Goal: Check status: Check status

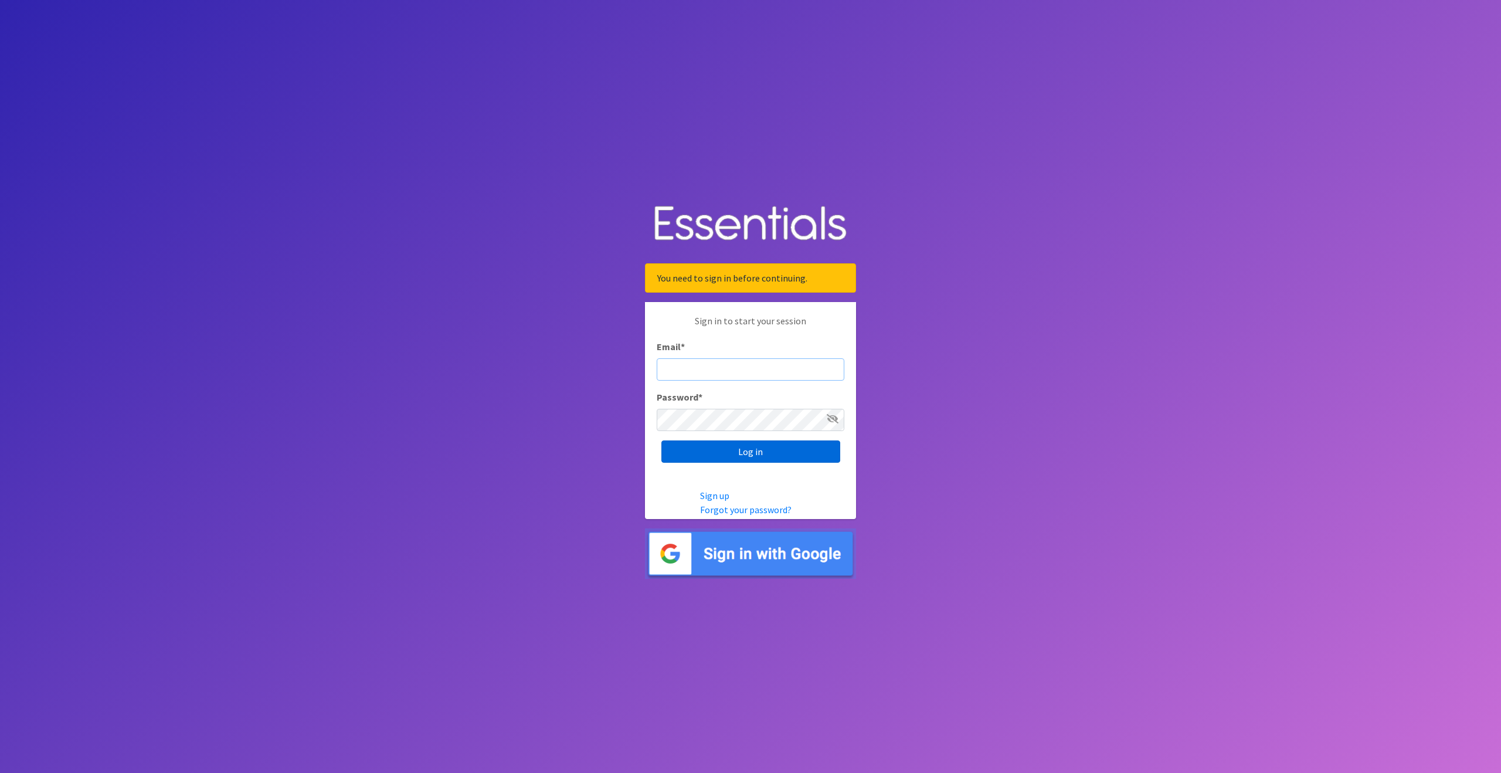
type input "outreach@carecollectiveswmi.org"
click at [763, 451] on input "Log in" at bounding box center [750, 451] width 179 height 22
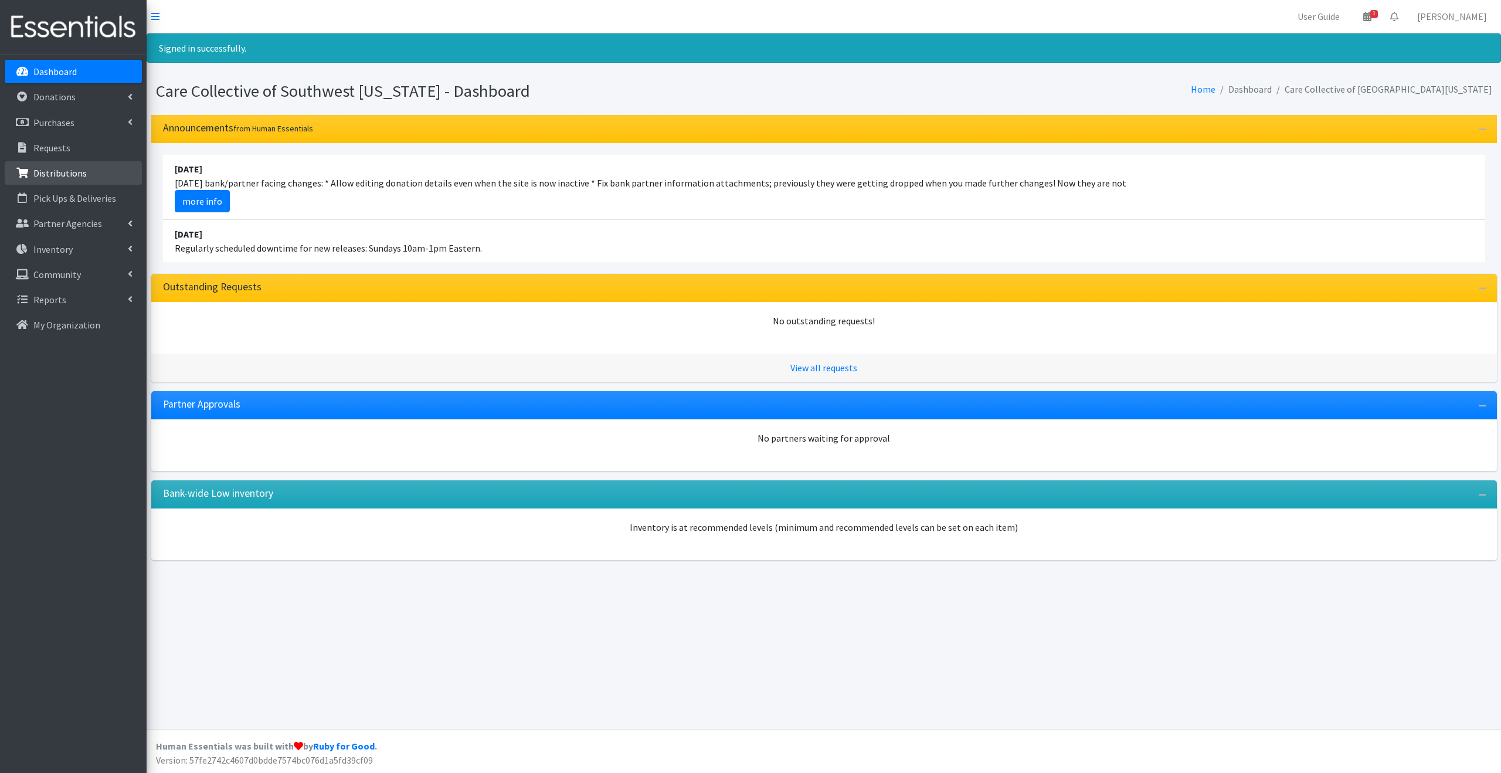
click at [70, 167] on p "Distributions" at bounding box center [59, 173] width 53 height 12
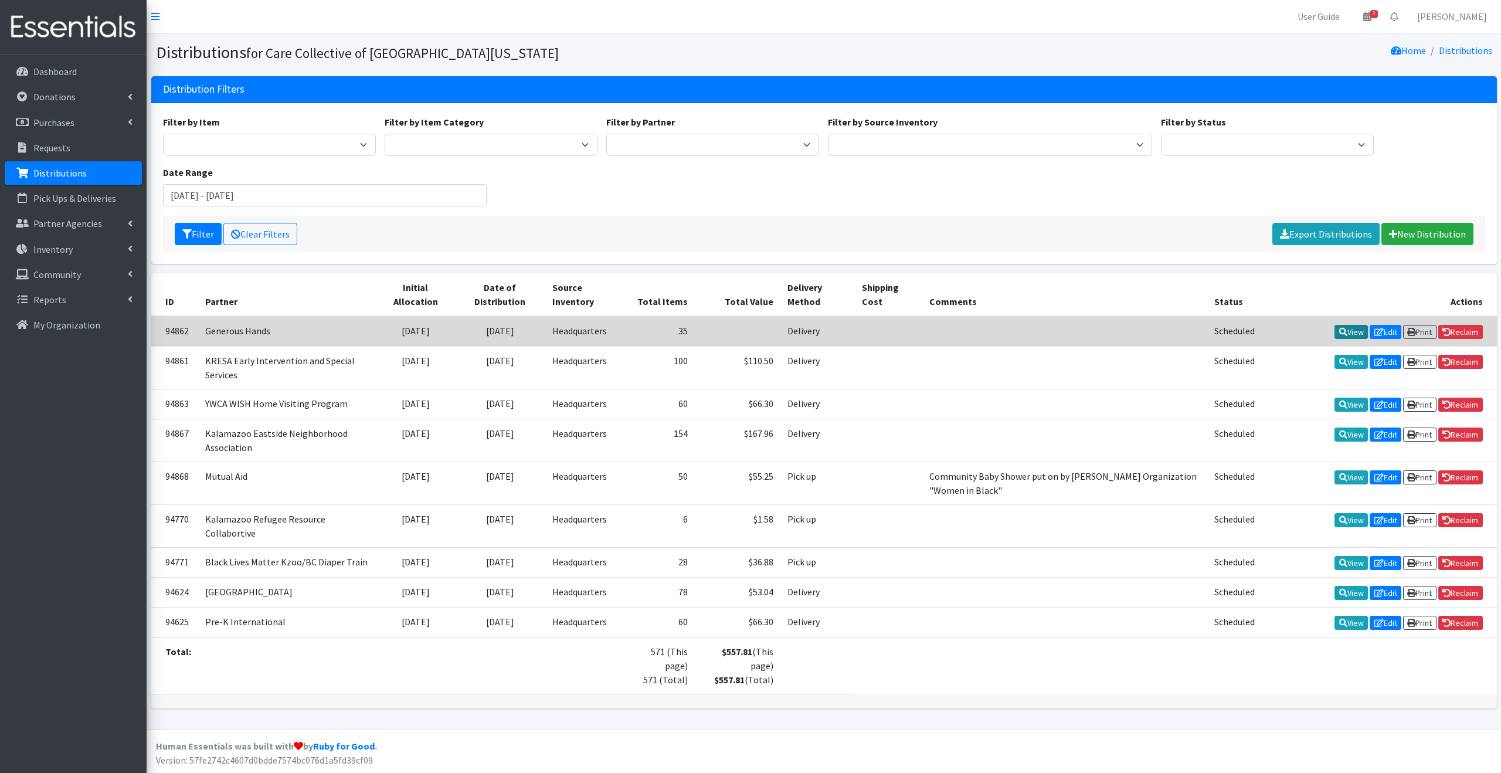
click at [1342, 328] on link "View" at bounding box center [1351, 332] width 33 height 14
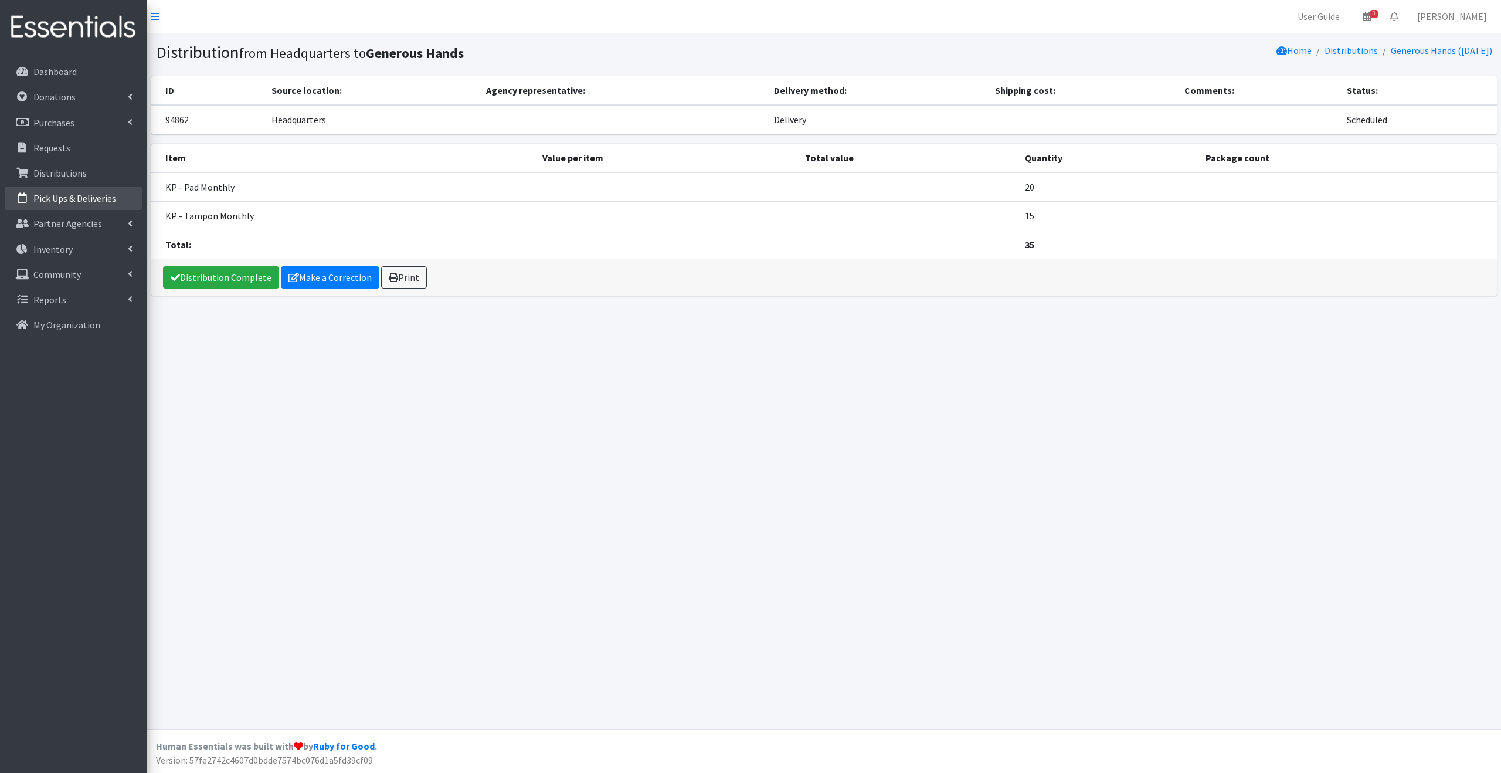
click at [81, 197] on p "Pick Ups & Deliveries" at bounding box center [74, 198] width 83 height 12
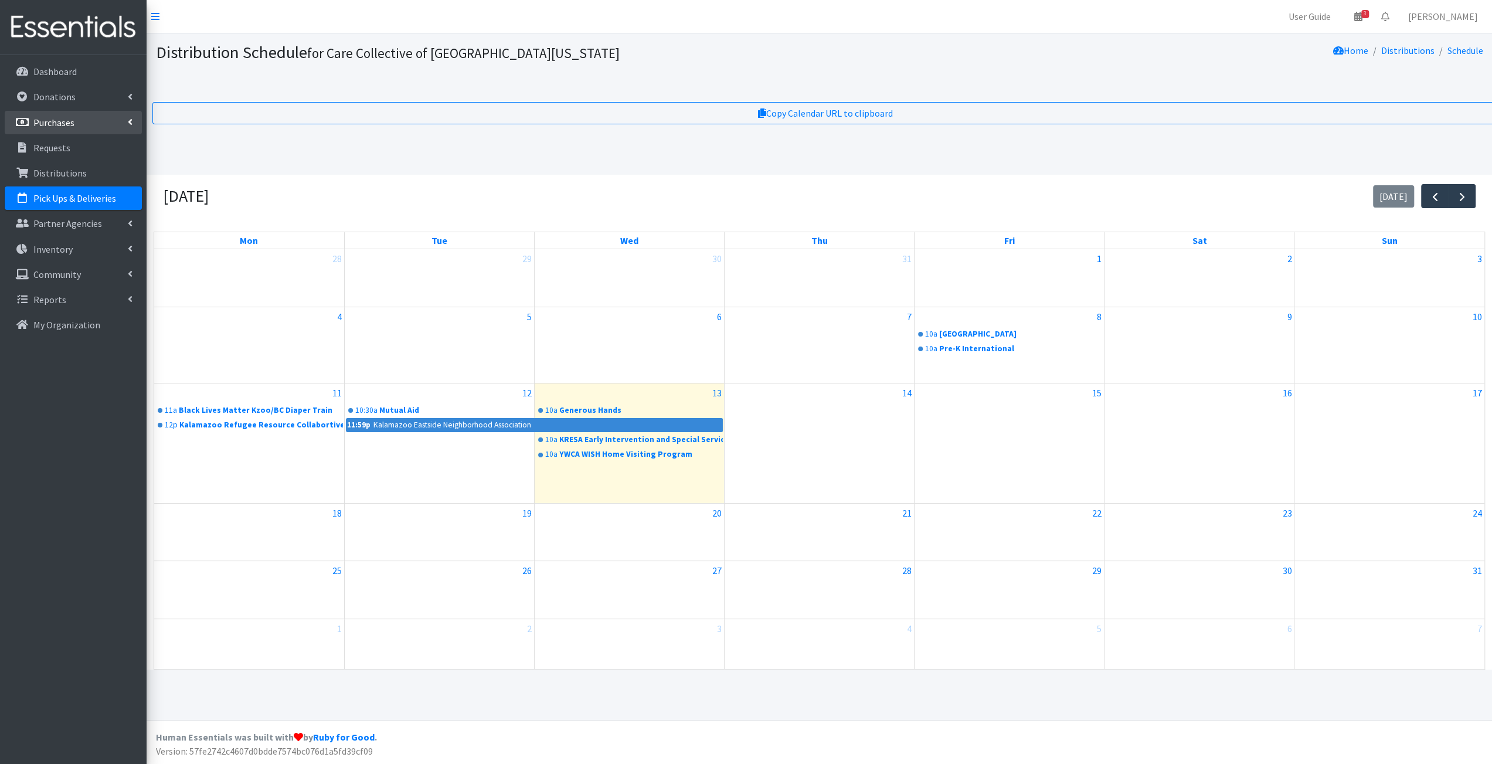
click at [114, 121] on link "Purchases" at bounding box center [73, 122] width 137 height 23
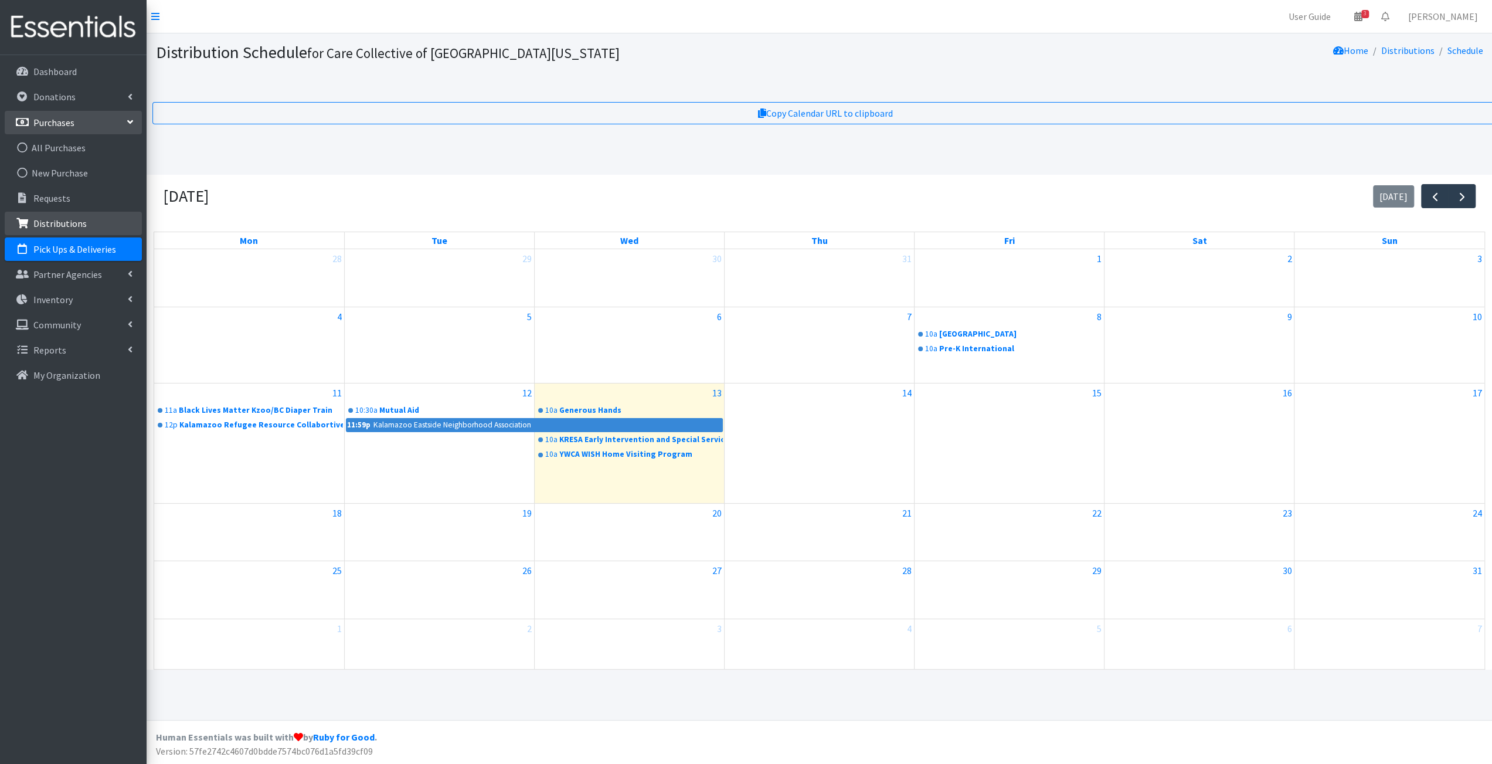
click at [63, 219] on p "Distributions" at bounding box center [59, 224] width 53 height 12
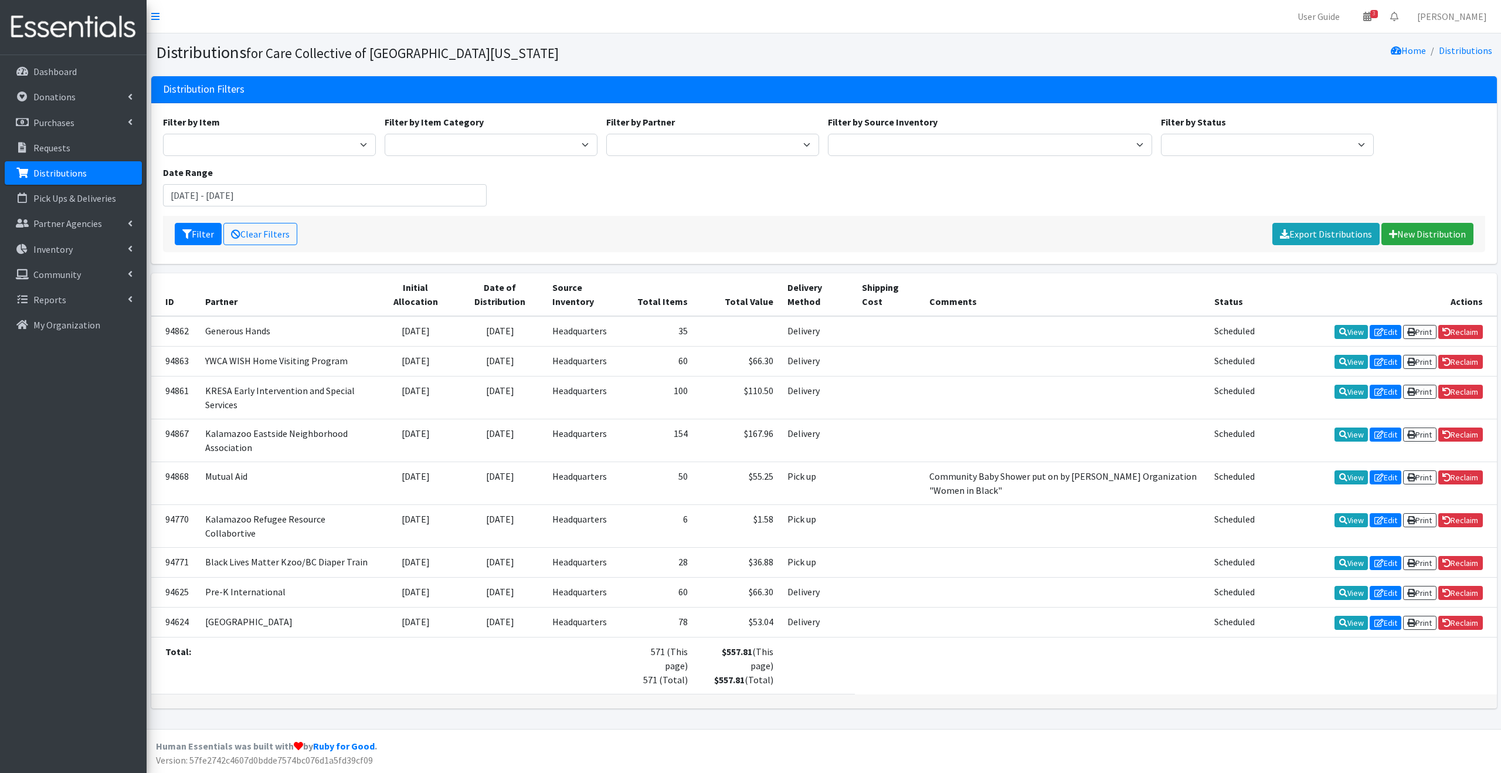
click at [781, 187] on div "Filter by Item 0 - Diapers 2.0 D - 0 - Diapers D- 1 - Diapers D- 2 - Diapers D …" at bounding box center [823, 165] width 1331 height 101
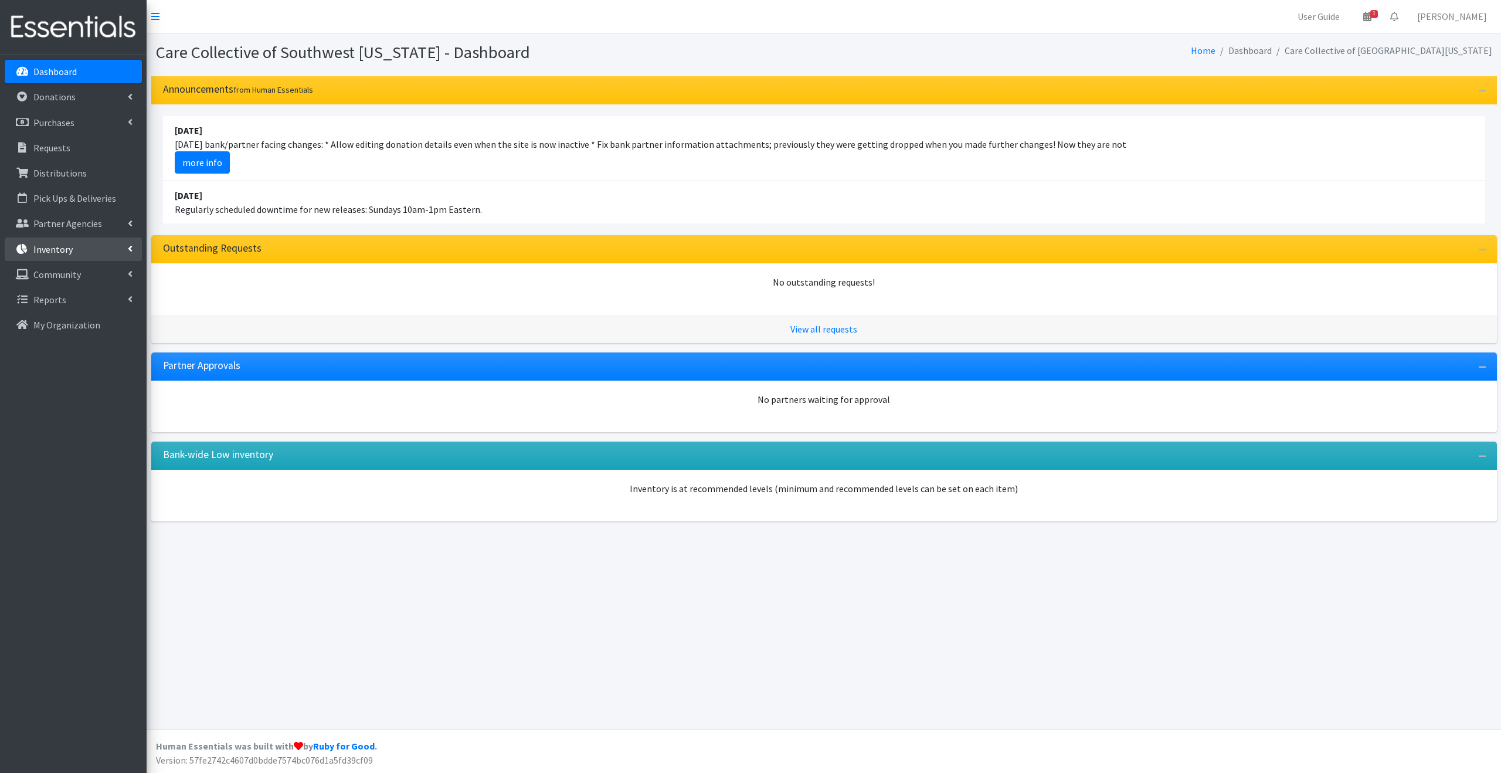
click at [130, 245] on icon at bounding box center [130, 248] width 5 height 9
click at [122, 249] on link "Inventory" at bounding box center [73, 248] width 137 height 23
click at [124, 215] on link "Partner Agencies" at bounding box center [73, 223] width 137 height 23
click at [87, 246] on link "All Partners" at bounding box center [73, 248] width 137 height 23
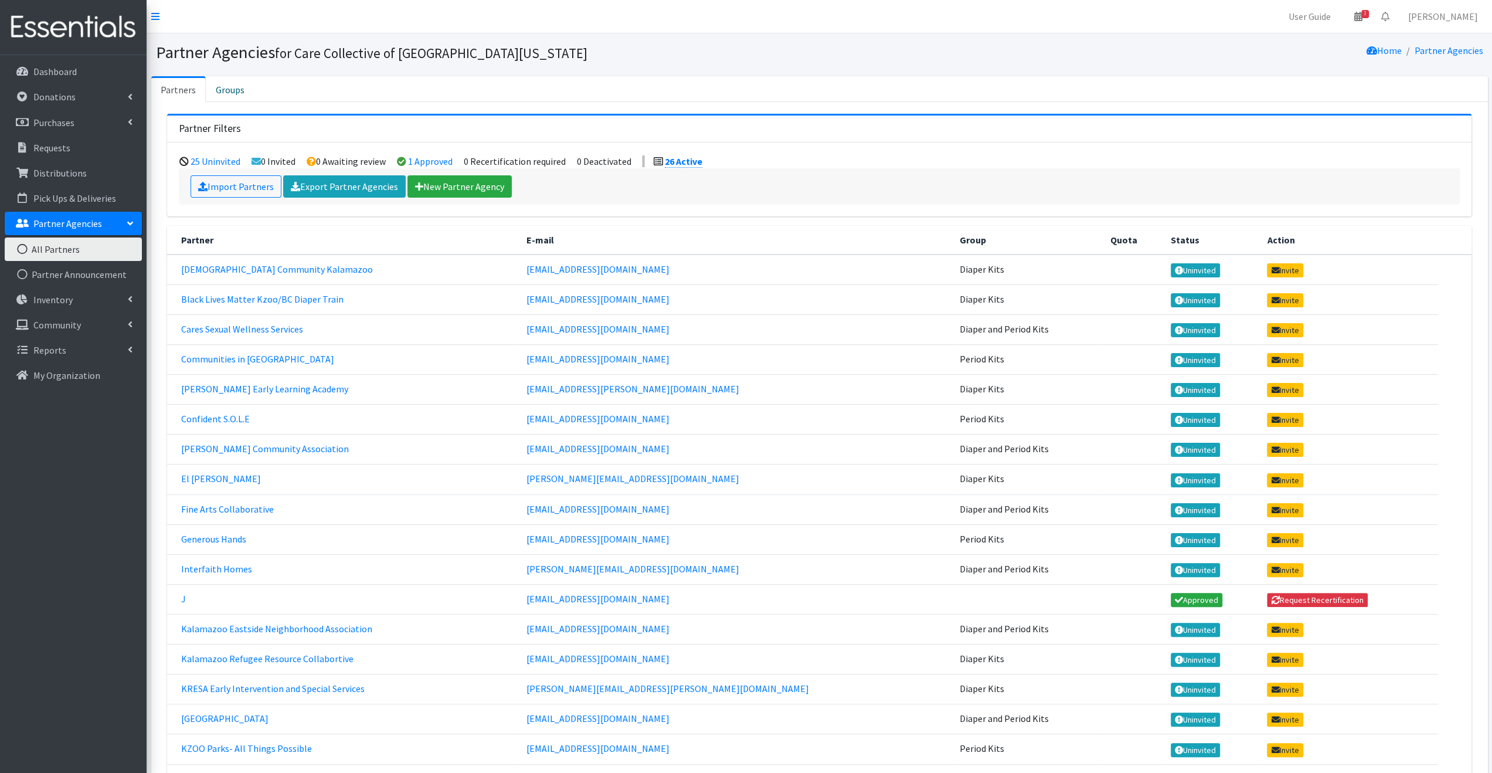
click at [876, 27] on nav "User Guide 3 3 Pick-ups remaining this week View Calendar 0 Requests 0 Partner …" at bounding box center [820, 16] width 1346 height 33
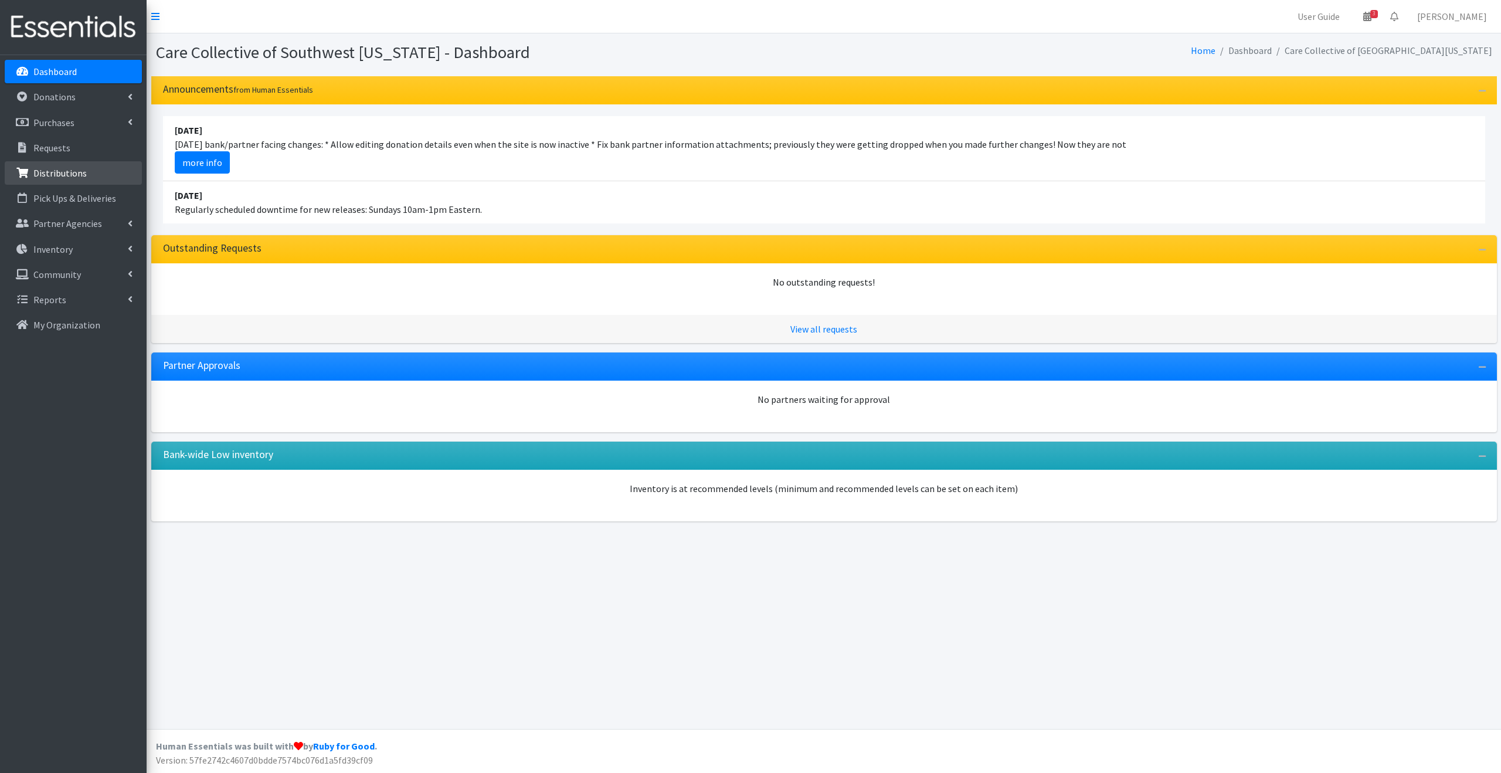
click at [81, 168] on p "Distributions" at bounding box center [59, 173] width 53 height 12
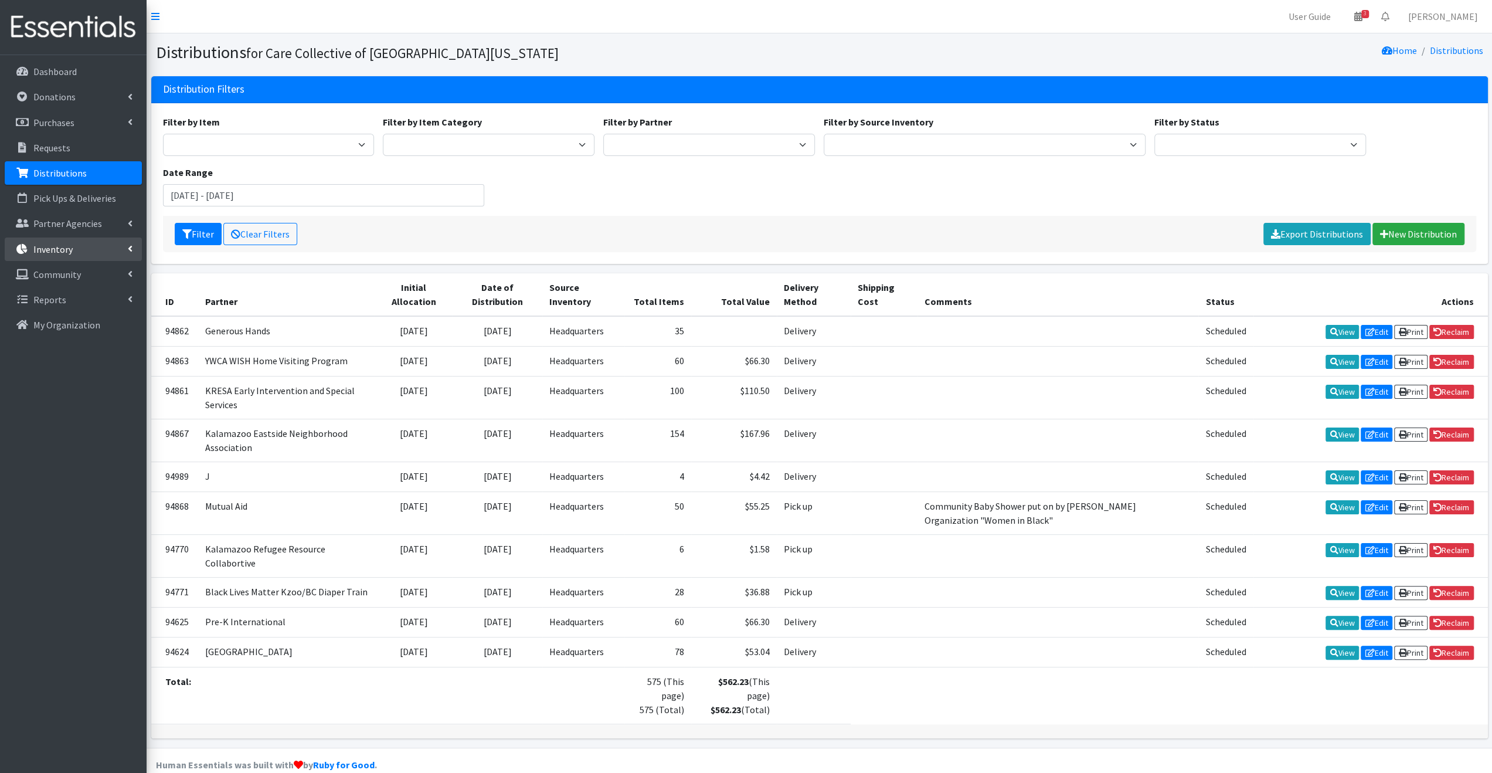
click at [88, 252] on link "Inventory" at bounding box center [73, 248] width 137 height 23
click at [83, 280] on link "Items & Inventory" at bounding box center [73, 274] width 137 height 23
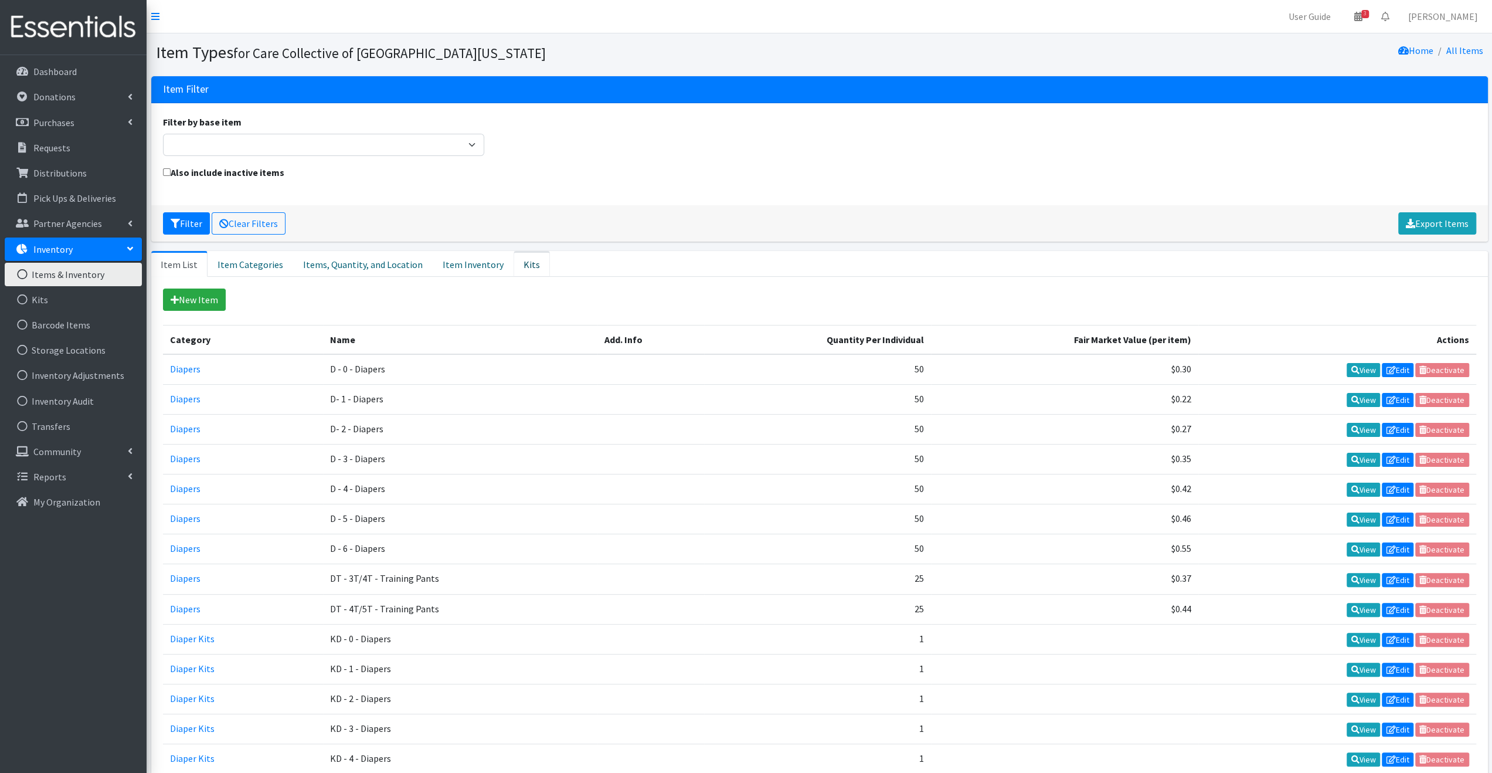
click at [514, 265] on link "Kits" at bounding box center [532, 264] width 36 height 26
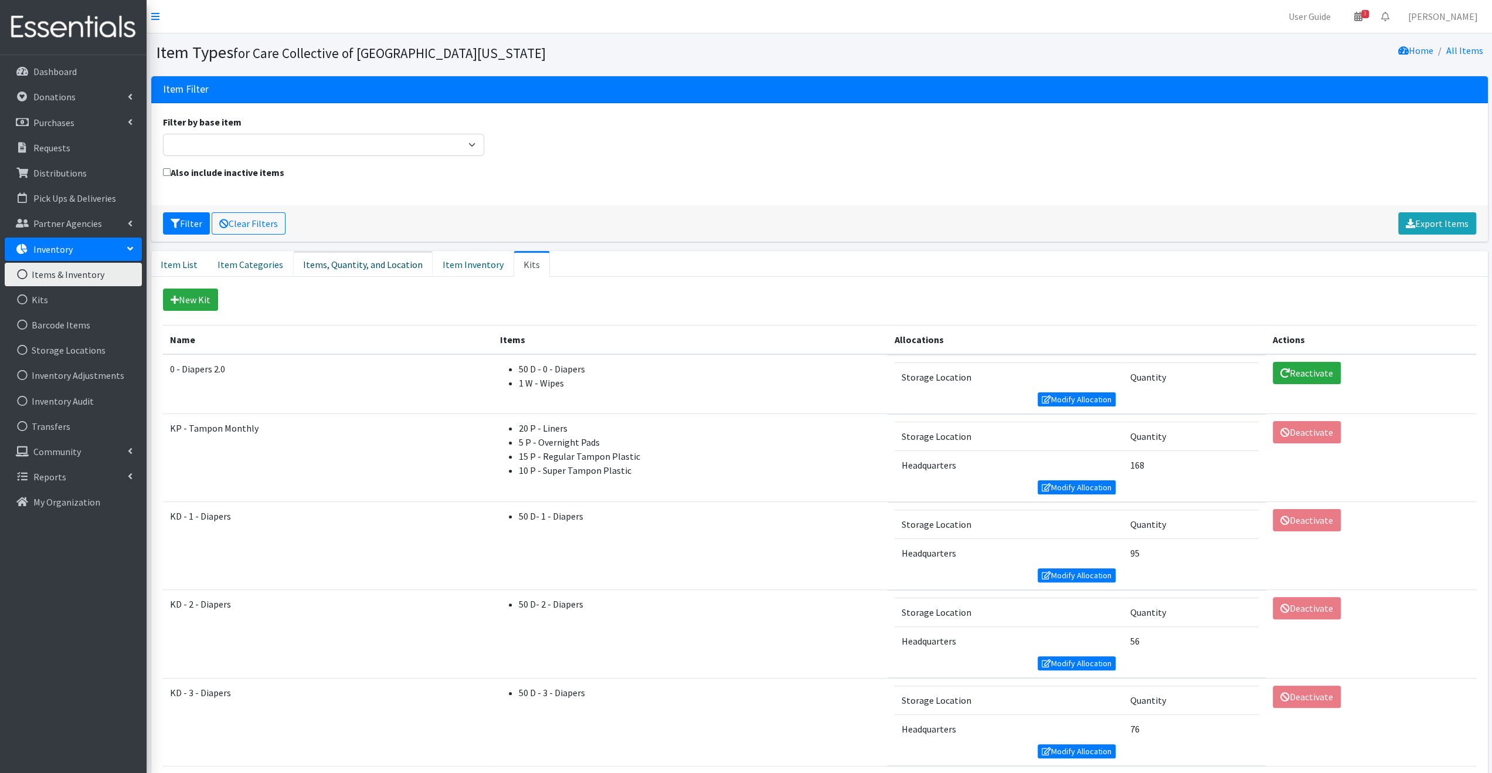
click at [348, 263] on link "Items, Quantity, and Location" at bounding box center [363, 264] width 140 height 26
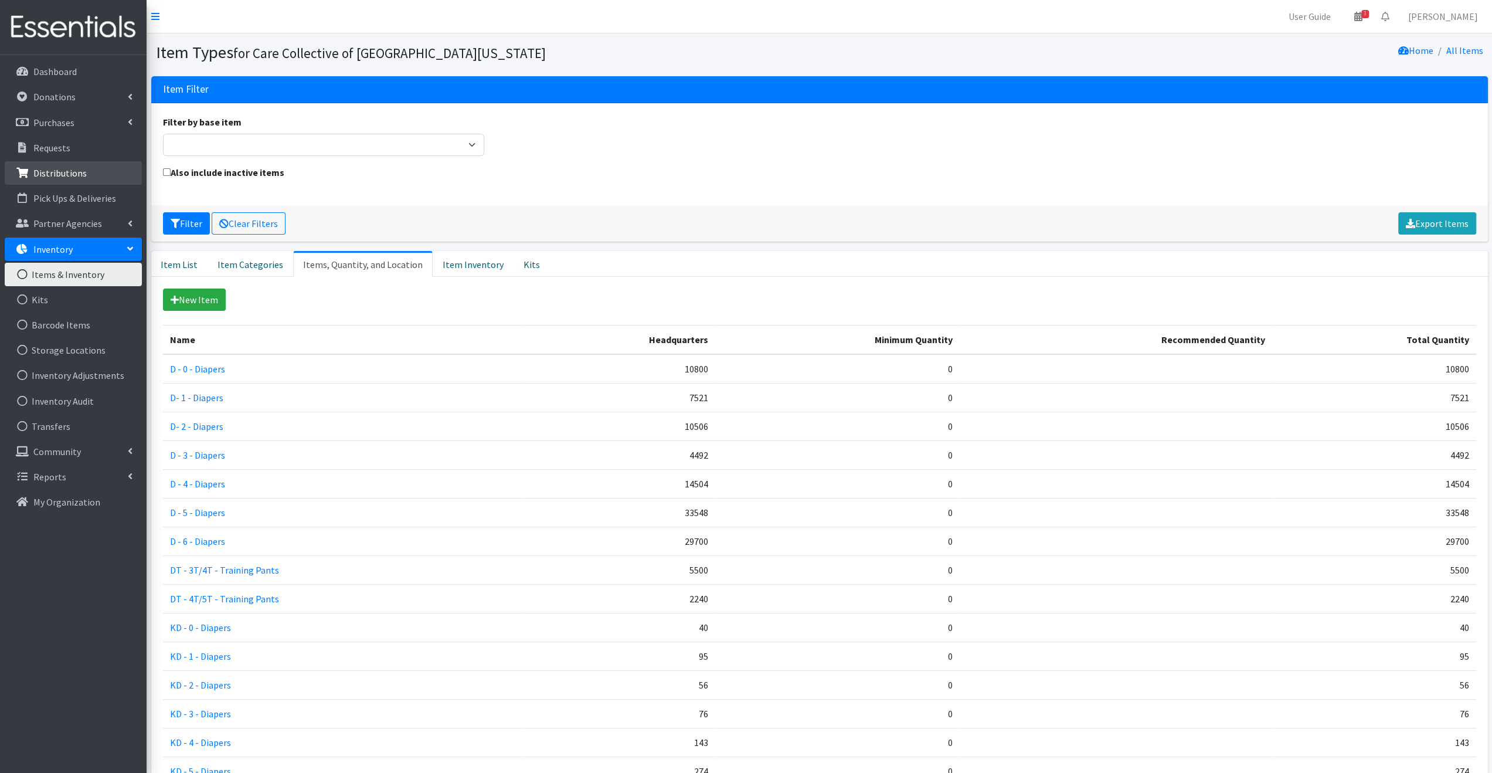
click at [62, 174] on p "Distributions" at bounding box center [59, 173] width 53 height 12
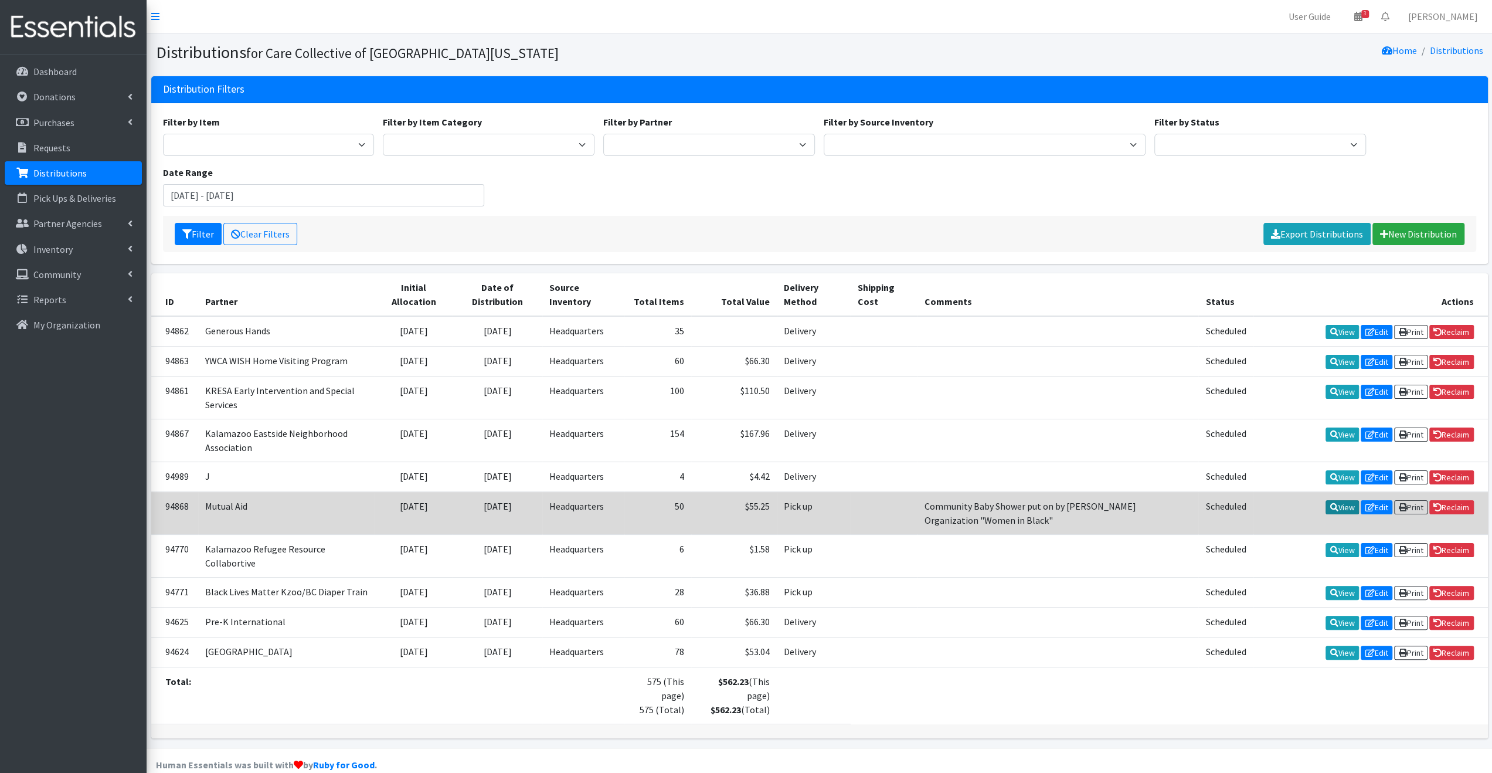
click at [1330, 503] on icon at bounding box center [1334, 507] width 8 height 8
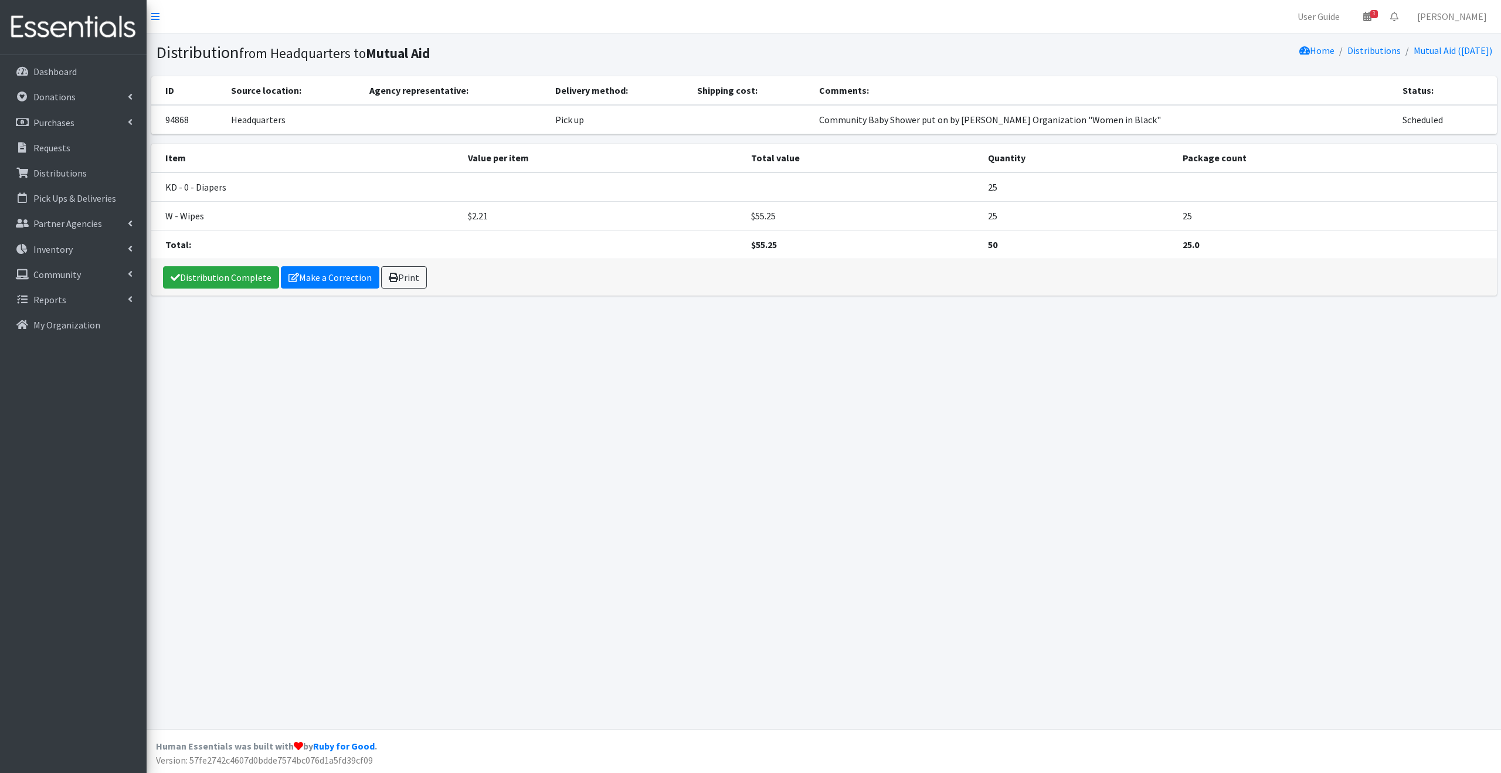
click at [874, 465] on div "Distribution from Headquarters to Mutual Aid Home Distributions Mutual Aid (08/…" at bounding box center [824, 380] width 1354 height 695
click at [450, 439] on div "Distribution from Headquarters to Mutual Aid Home Distributions Mutual Aid (08/…" at bounding box center [824, 380] width 1354 height 695
click at [84, 167] on link "Distributions" at bounding box center [73, 172] width 137 height 23
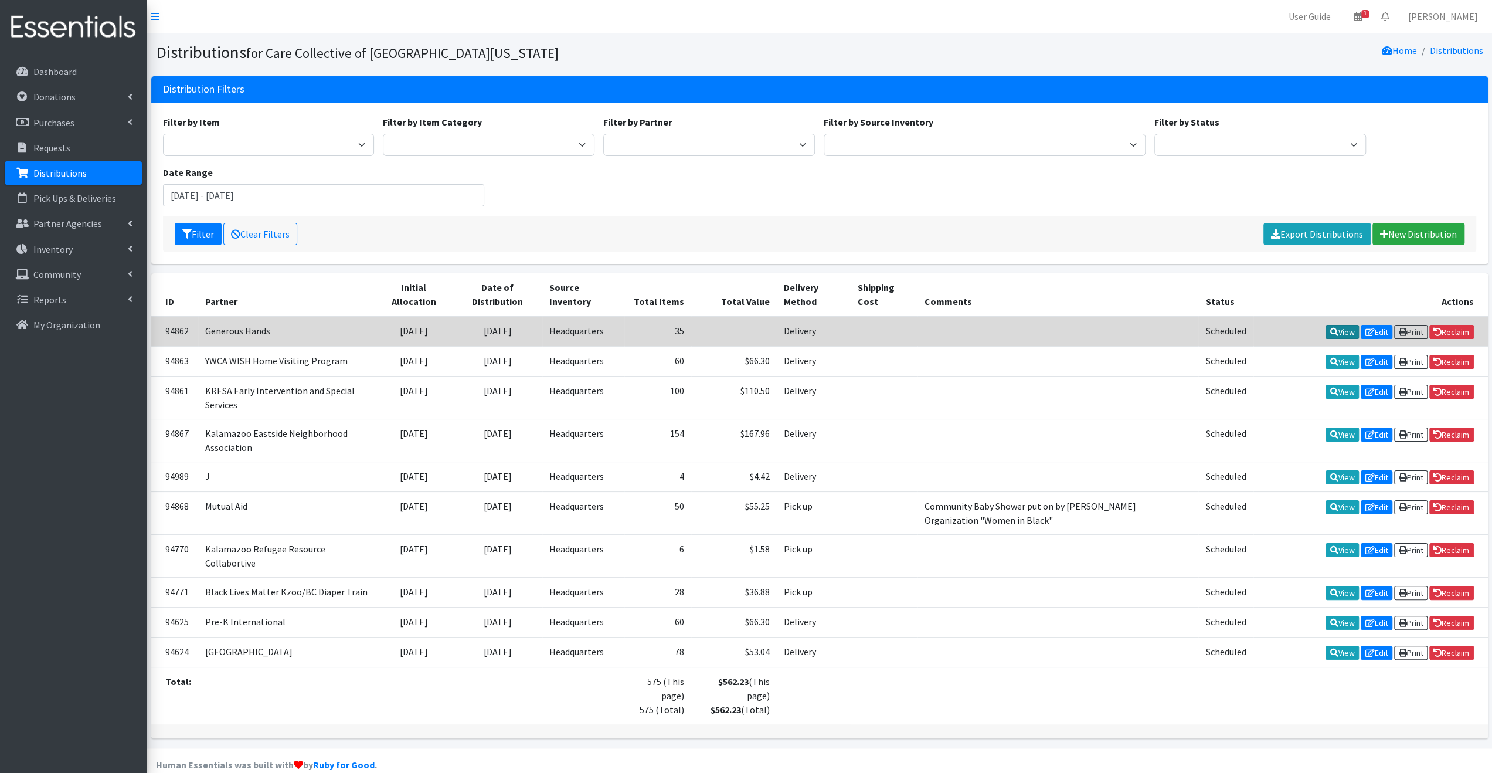
click at [1331, 328] on icon at bounding box center [1334, 332] width 8 height 8
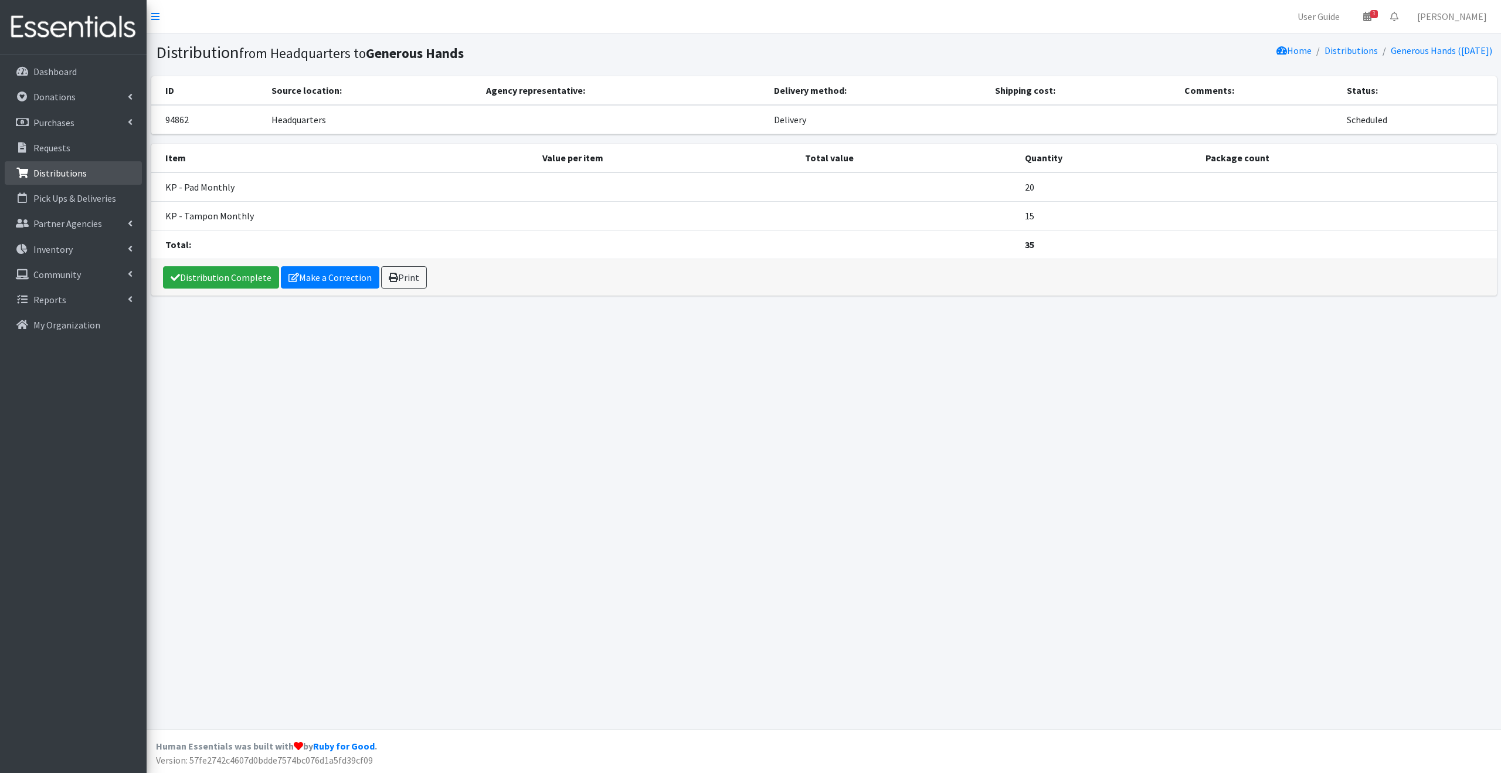
click at [76, 171] on p "Distributions" at bounding box center [59, 173] width 53 height 12
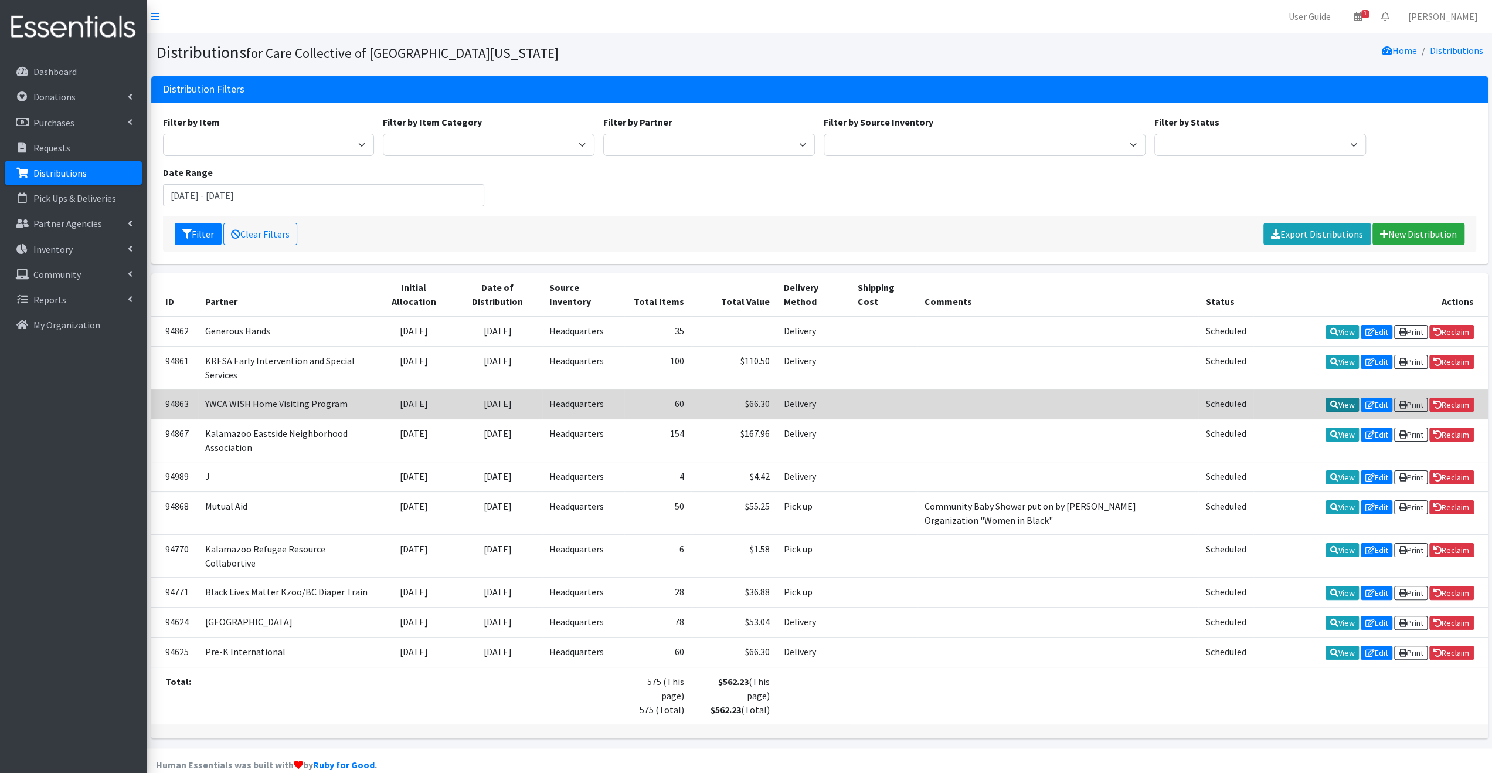
click at [1335, 401] on link "View" at bounding box center [1342, 405] width 33 height 14
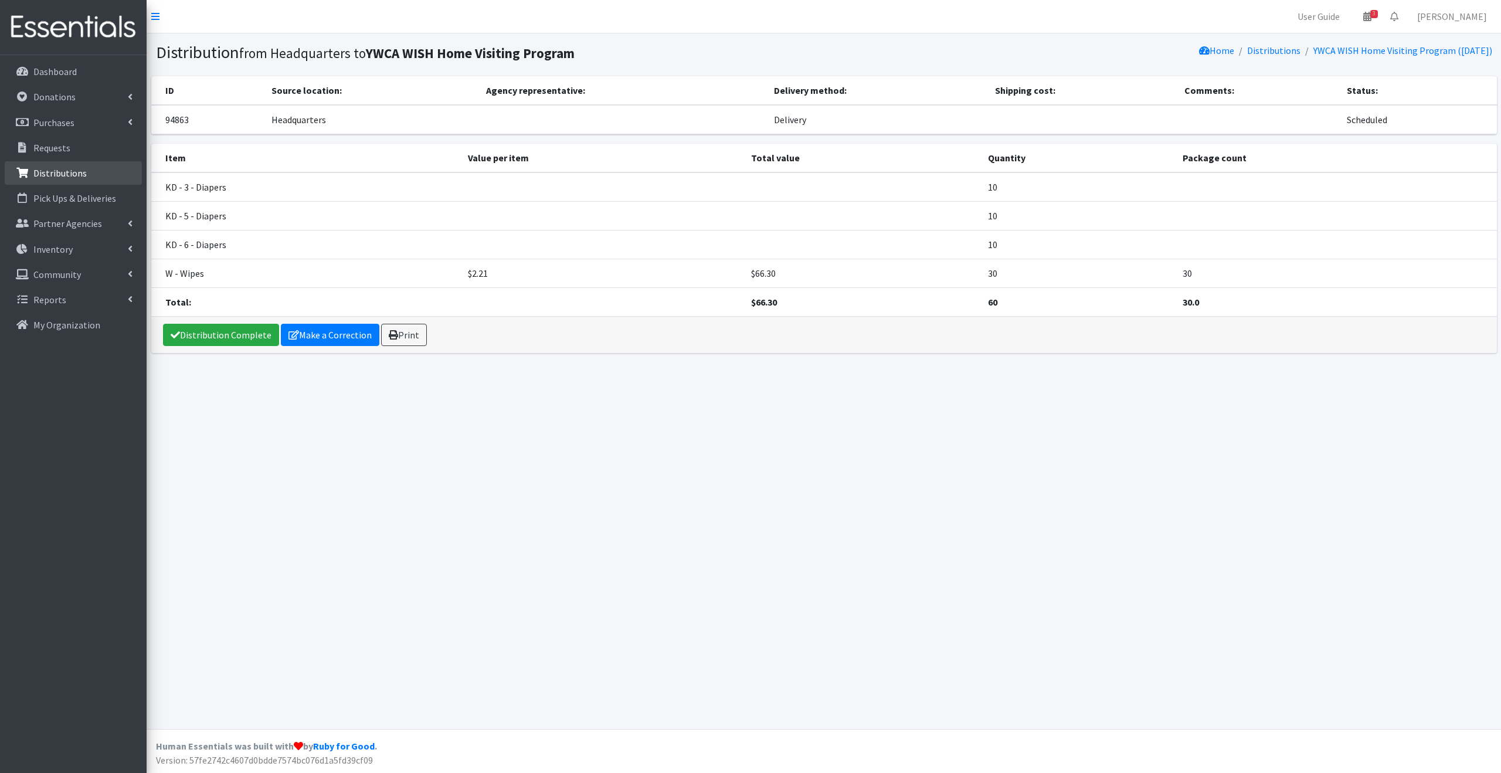
click at [71, 172] on p "Distributions" at bounding box center [59, 173] width 53 height 12
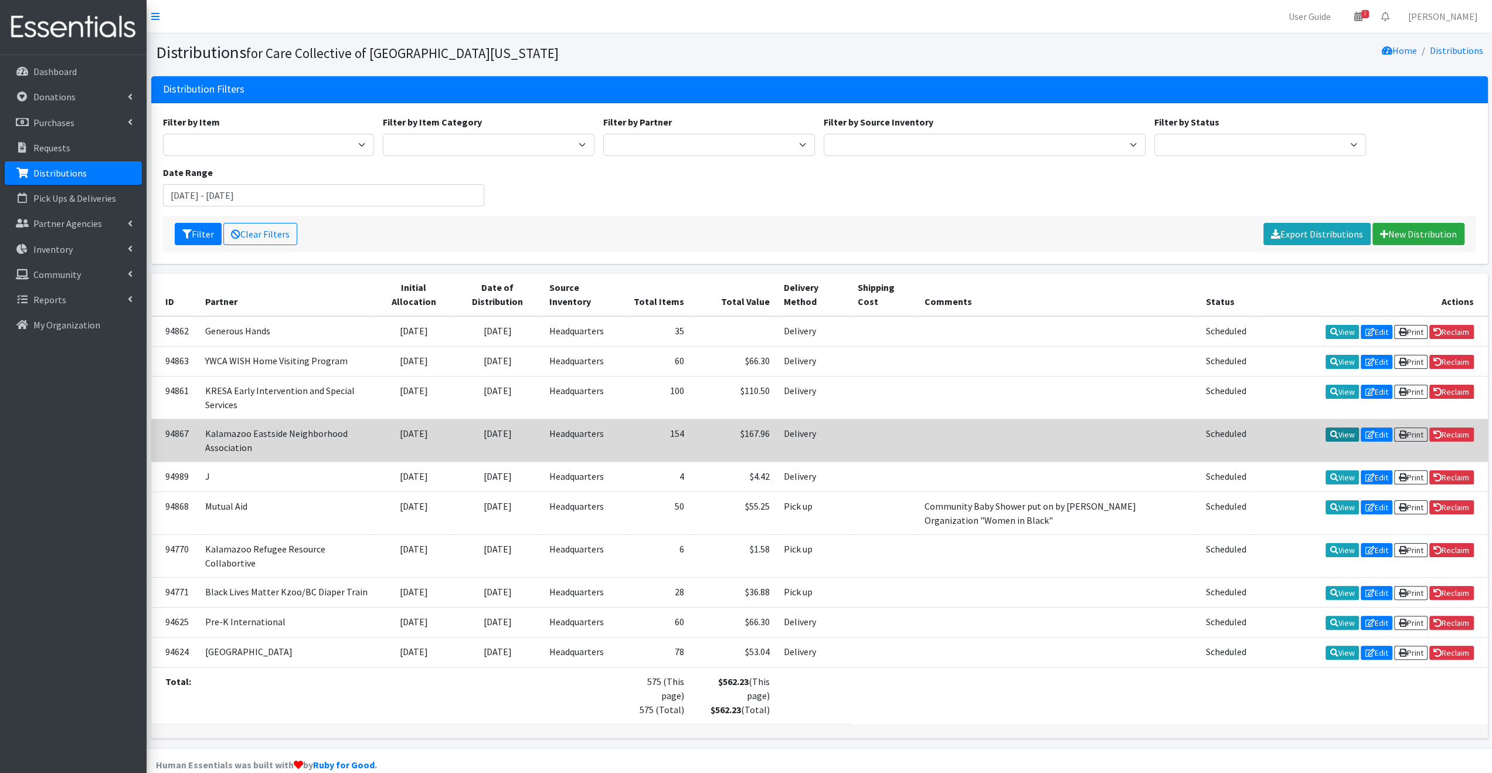
click at [1330, 432] on icon at bounding box center [1334, 434] width 8 height 8
